Goal: Transaction & Acquisition: Purchase product/service

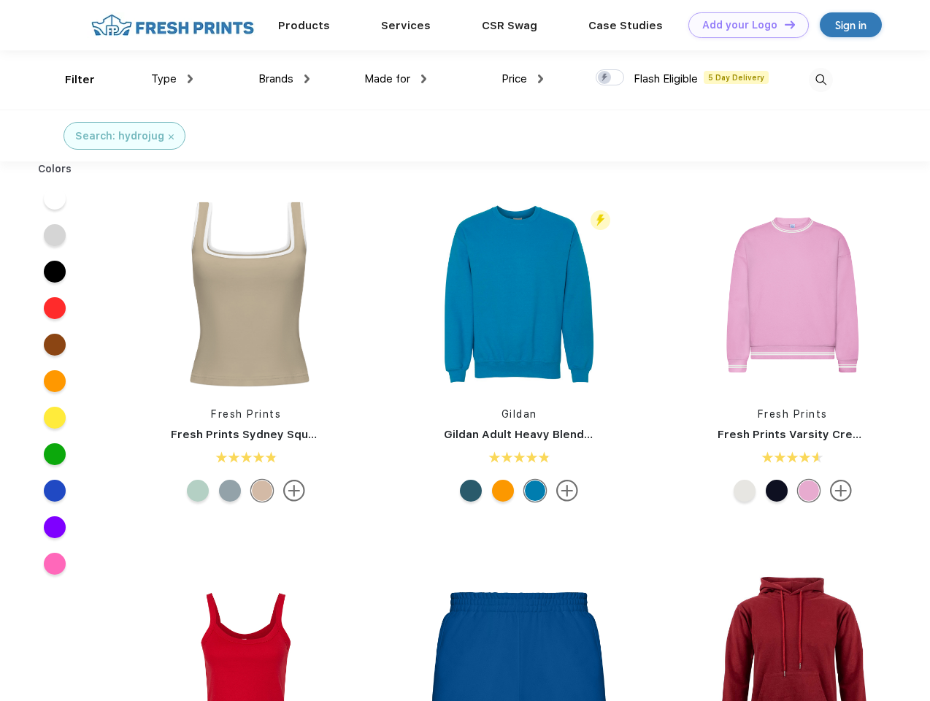
click at [743, 25] on link "Add your Logo Design Tool" at bounding box center [748, 25] width 120 height 26
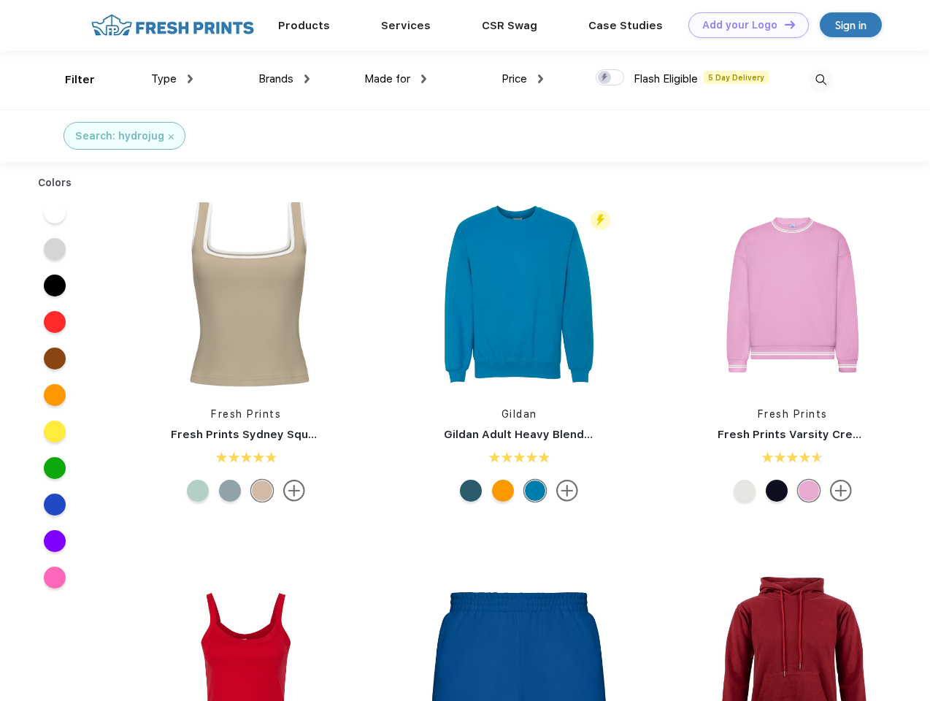
click at [0, 0] on div "Design Tool" at bounding box center [0, 0] width 0 height 0
click at [783, 24] on link "Add your Logo Design Tool" at bounding box center [748, 25] width 120 height 26
click at [70, 80] on div "Filter" at bounding box center [80, 80] width 30 height 17
click at [172, 79] on span "Type" at bounding box center [164, 78] width 26 height 13
click at [284, 79] on span "Brands" at bounding box center [275, 78] width 35 height 13
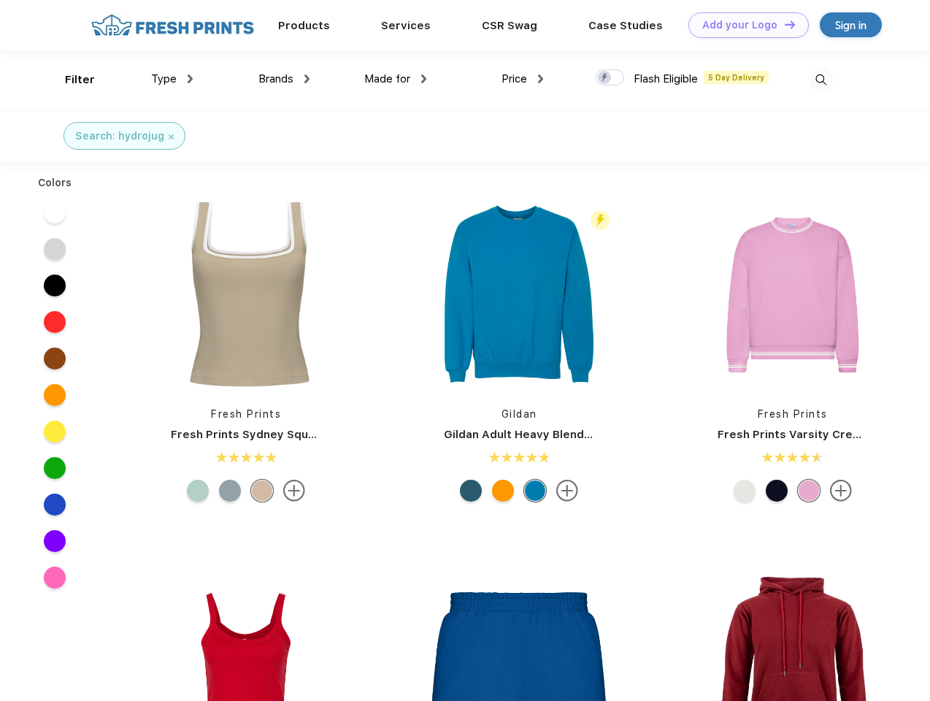
click at [396, 79] on span "Made for" at bounding box center [387, 78] width 46 height 13
click at [523, 79] on span "Price" at bounding box center [514, 78] width 26 height 13
click at [610, 78] on div at bounding box center [610, 77] width 28 height 16
click at [605, 78] on input "checkbox" at bounding box center [600, 73] width 9 height 9
click at [820, 80] on img at bounding box center [821, 80] width 24 height 24
